Goal: Navigation & Orientation: Find specific page/section

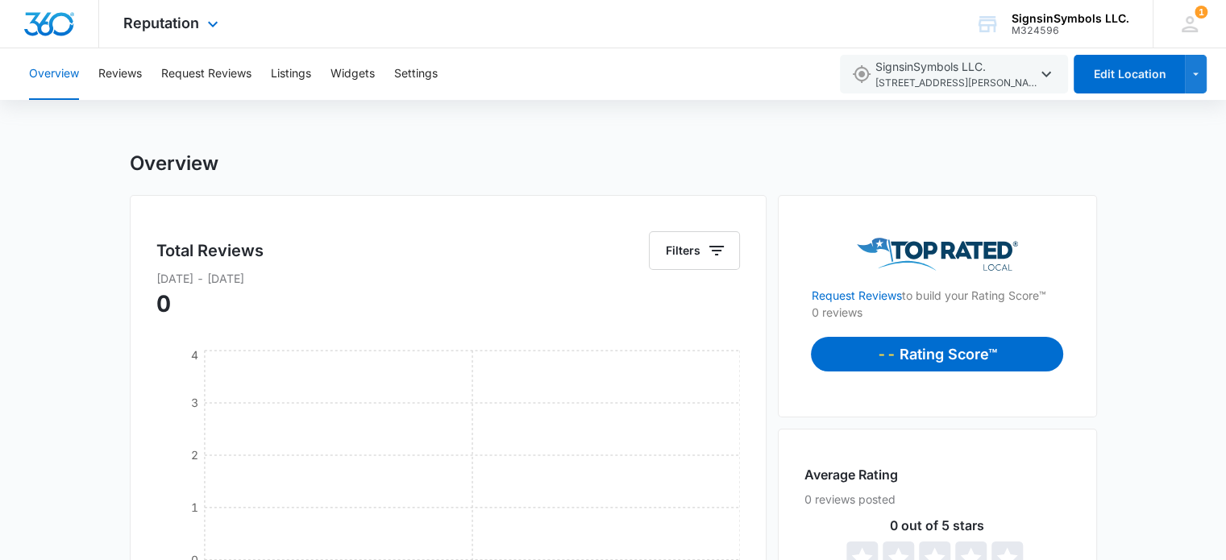
click at [167, 32] on div "Reputation Apps Reputation Websites Forms CRM Email Social Shop Payments POS Co…" at bounding box center [173, 24] width 148 height 48
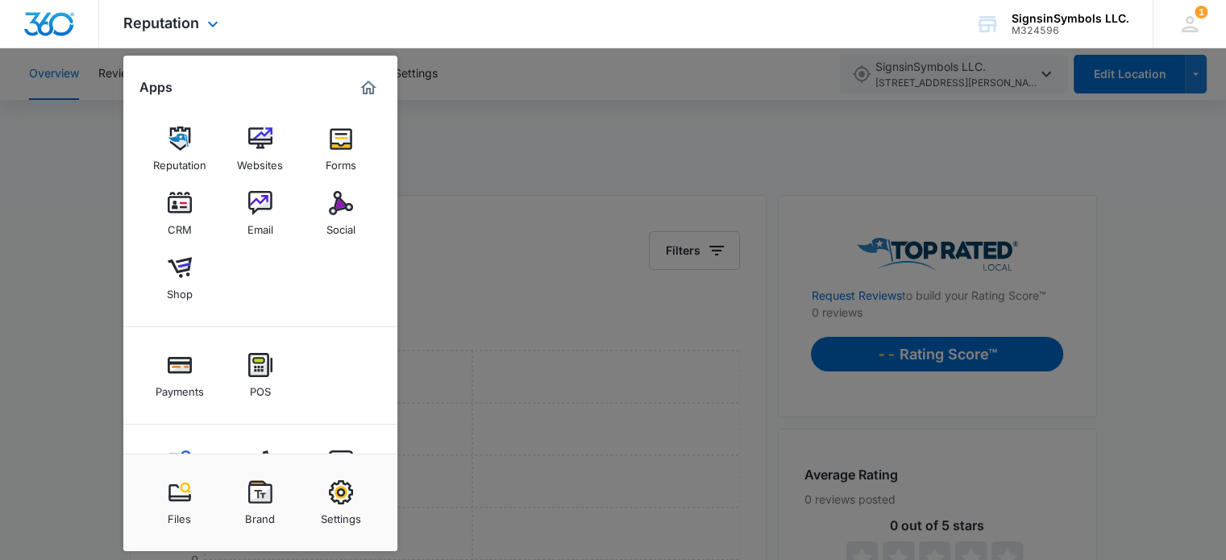
click at [64, 38] on div at bounding box center [49, 24] width 99 height 48
click at [56, 33] on img "Dashboard" at bounding box center [49, 24] width 52 height 24
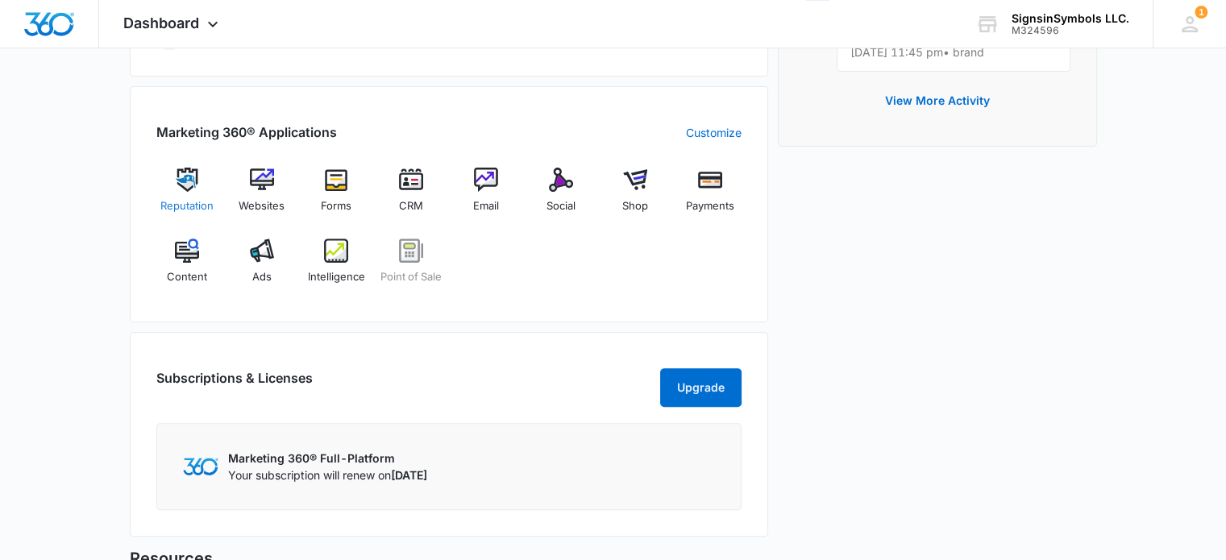
scroll to position [589, 0]
click at [421, 186] on img at bounding box center [411, 179] width 24 height 24
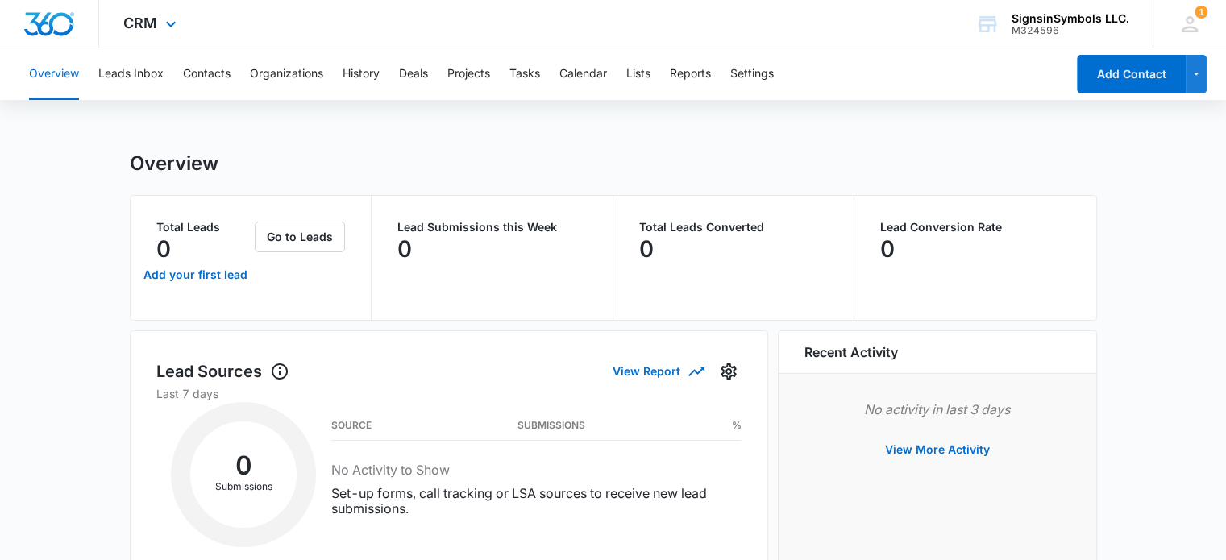
click at [148, 31] on div "CRM Apps Reputation Websites Forms CRM Email Social Shop Payments POS Content A…" at bounding box center [152, 24] width 106 height 48
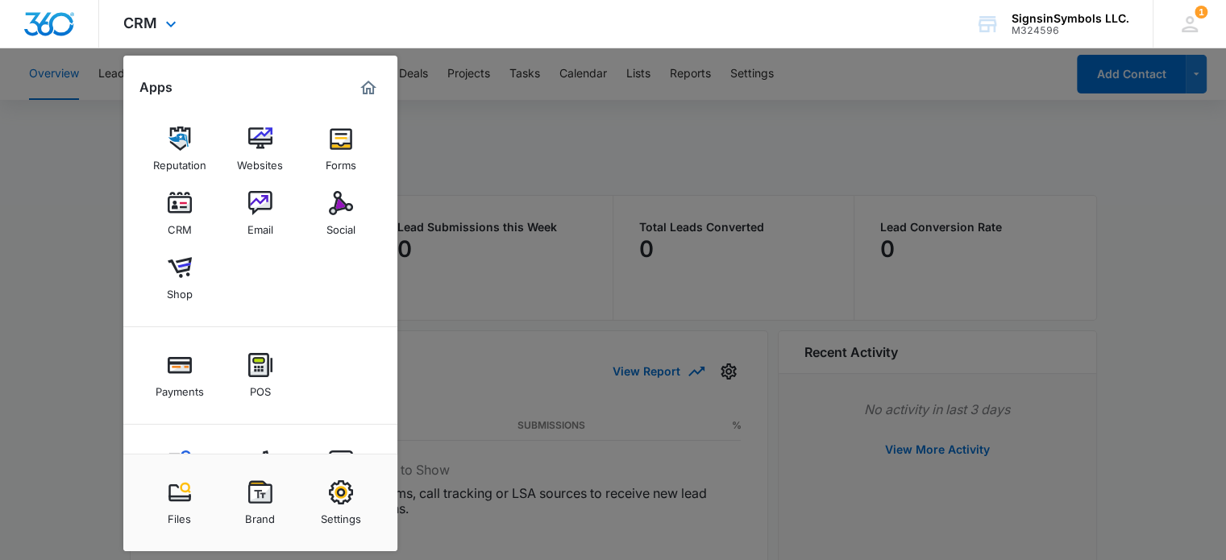
scroll to position [68, 0]
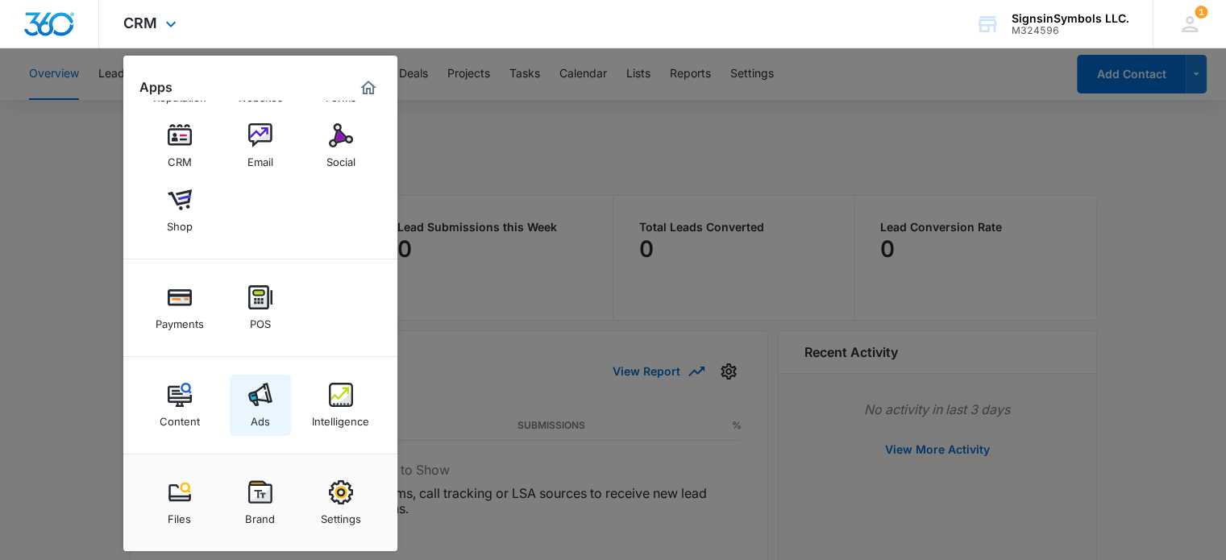
click at [251, 390] on img at bounding box center [260, 395] width 24 height 24
